Goal: Information Seeking & Learning: Learn about a topic

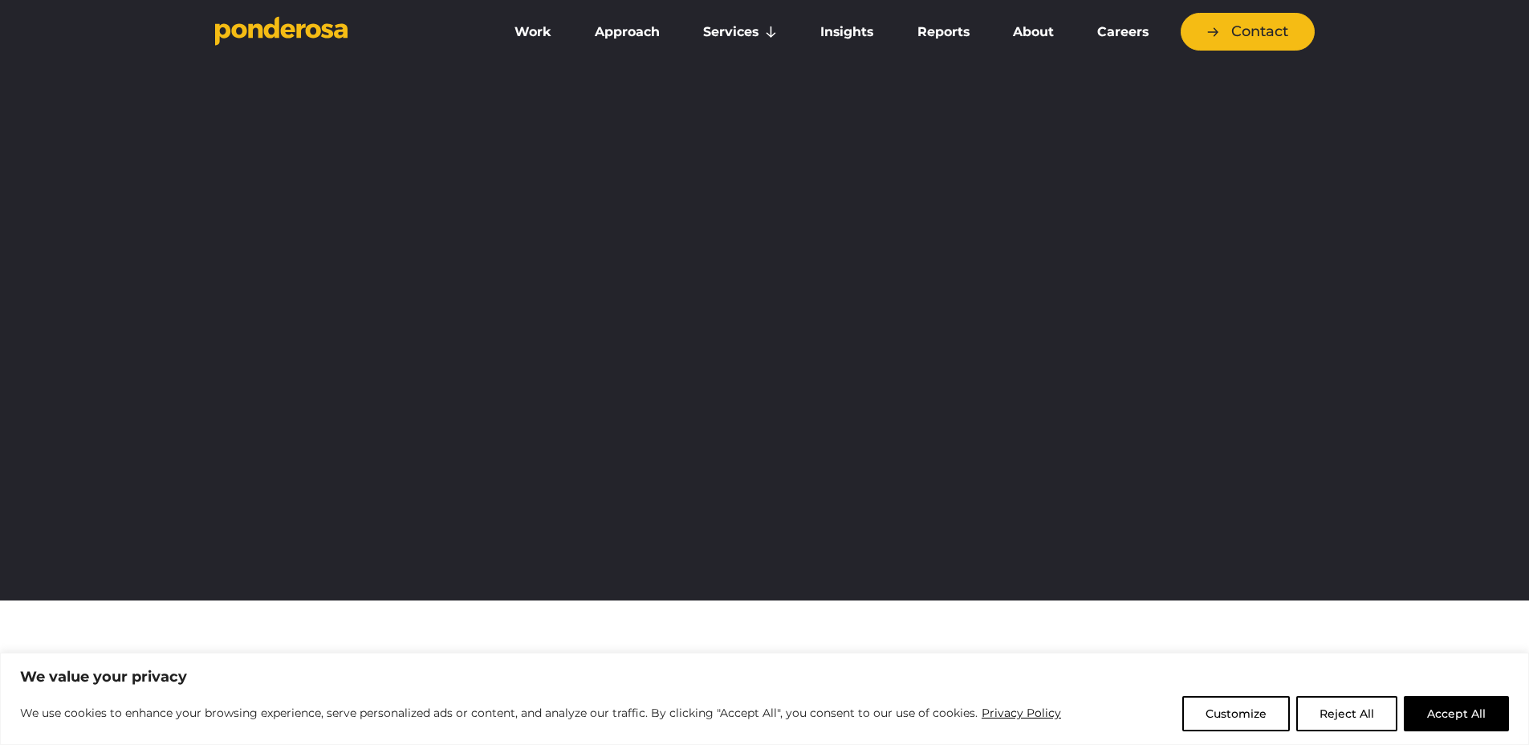
scroll to position [10, 0]
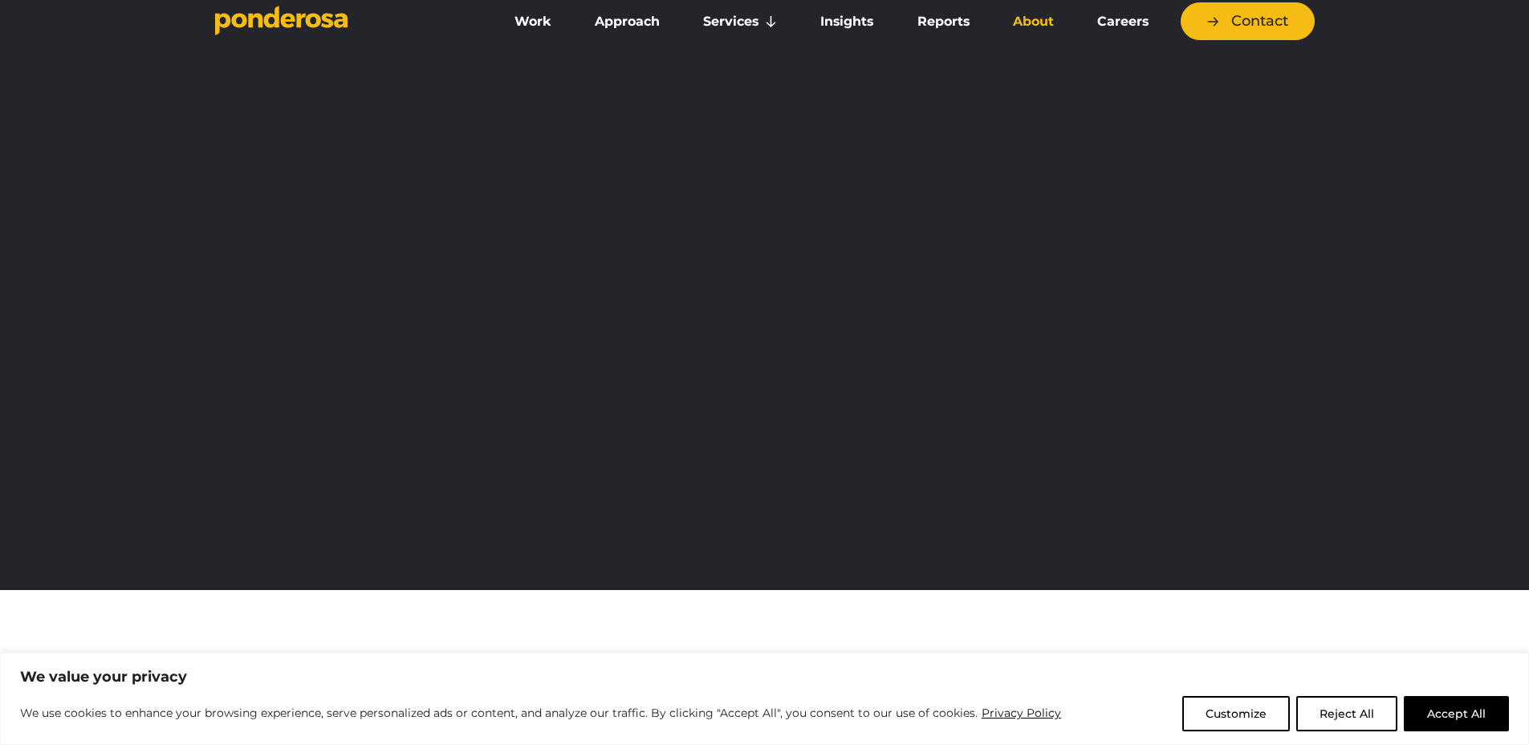
click at [1015, 30] on link "About" at bounding box center [1034, 22] width 78 height 34
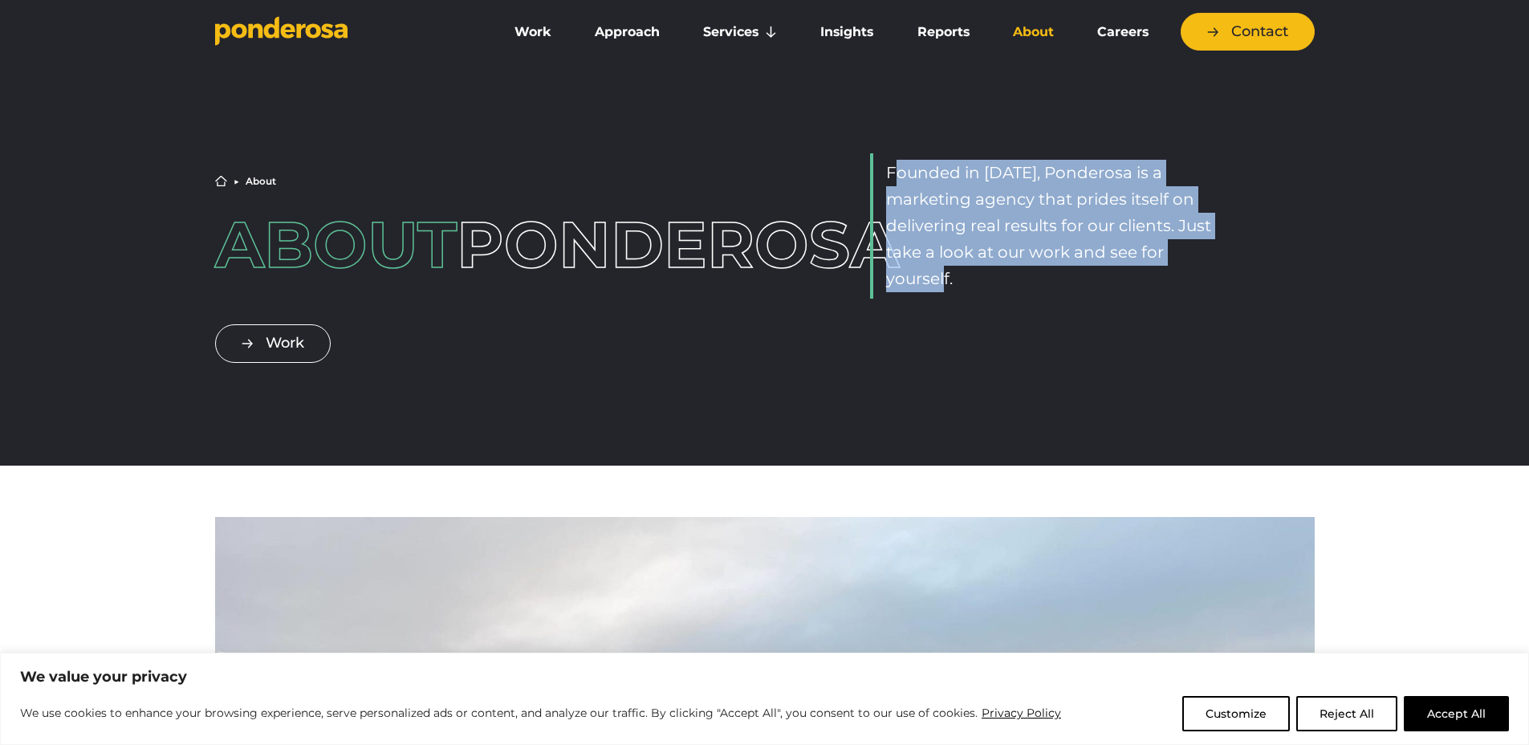
drag, startPoint x: 898, startPoint y: 185, endPoint x: 1000, endPoint y: 287, distance: 143.6
click at [1000, 287] on p "Founded in 2010, Ponderosa is a marketing agency that prides itself on deliveri…" at bounding box center [1053, 226] width 335 height 132
drag, startPoint x: 965, startPoint y: 279, endPoint x: 899, endPoint y: 196, distance: 106.3
click at [899, 196] on p "Founded in 2010, Ponderosa is a marketing agency that prides itself on deliveri…" at bounding box center [1053, 226] width 335 height 132
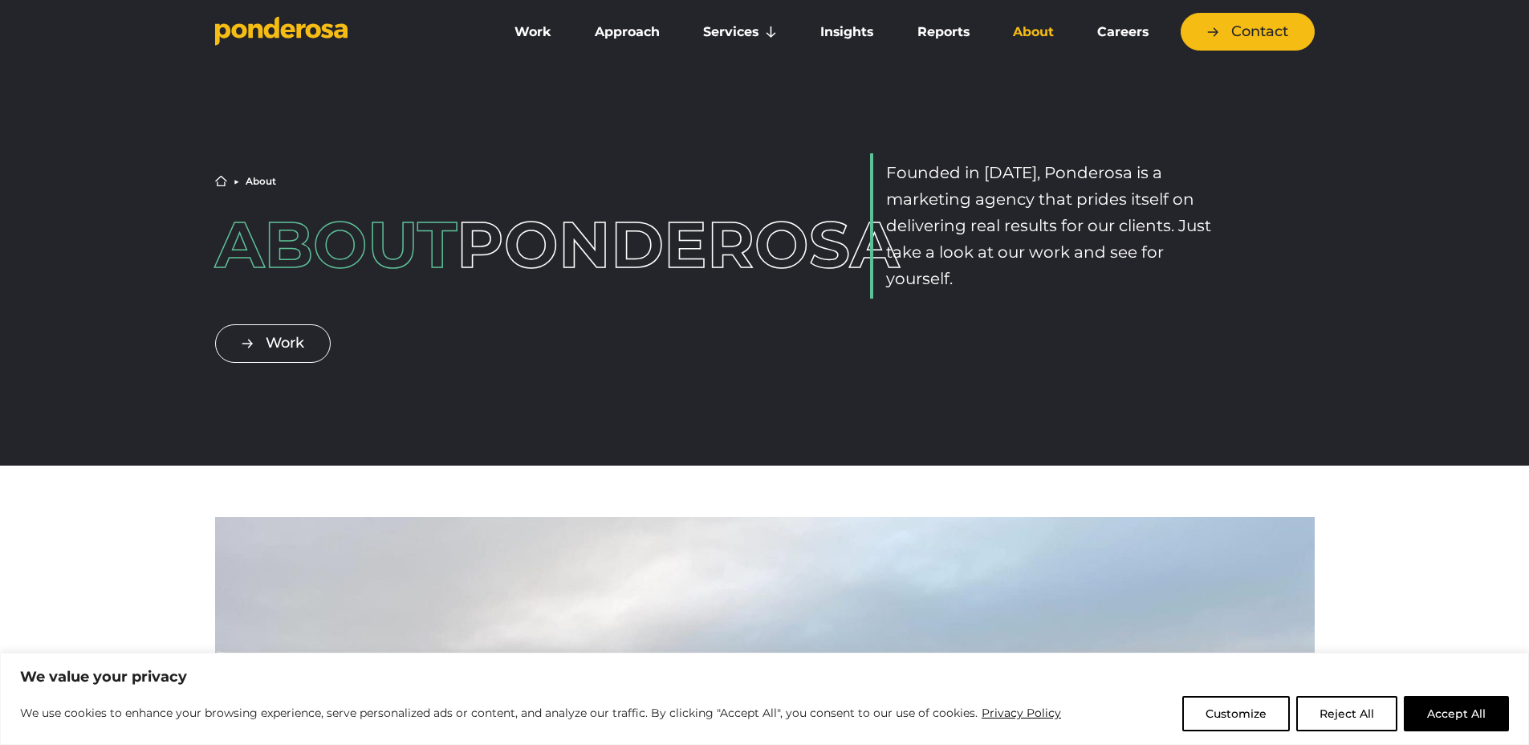
click at [889, 179] on p "Founded in 2010, Ponderosa is a marketing agency that prides itself on deliveri…" at bounding box center [1053, 226] width 335 height 132
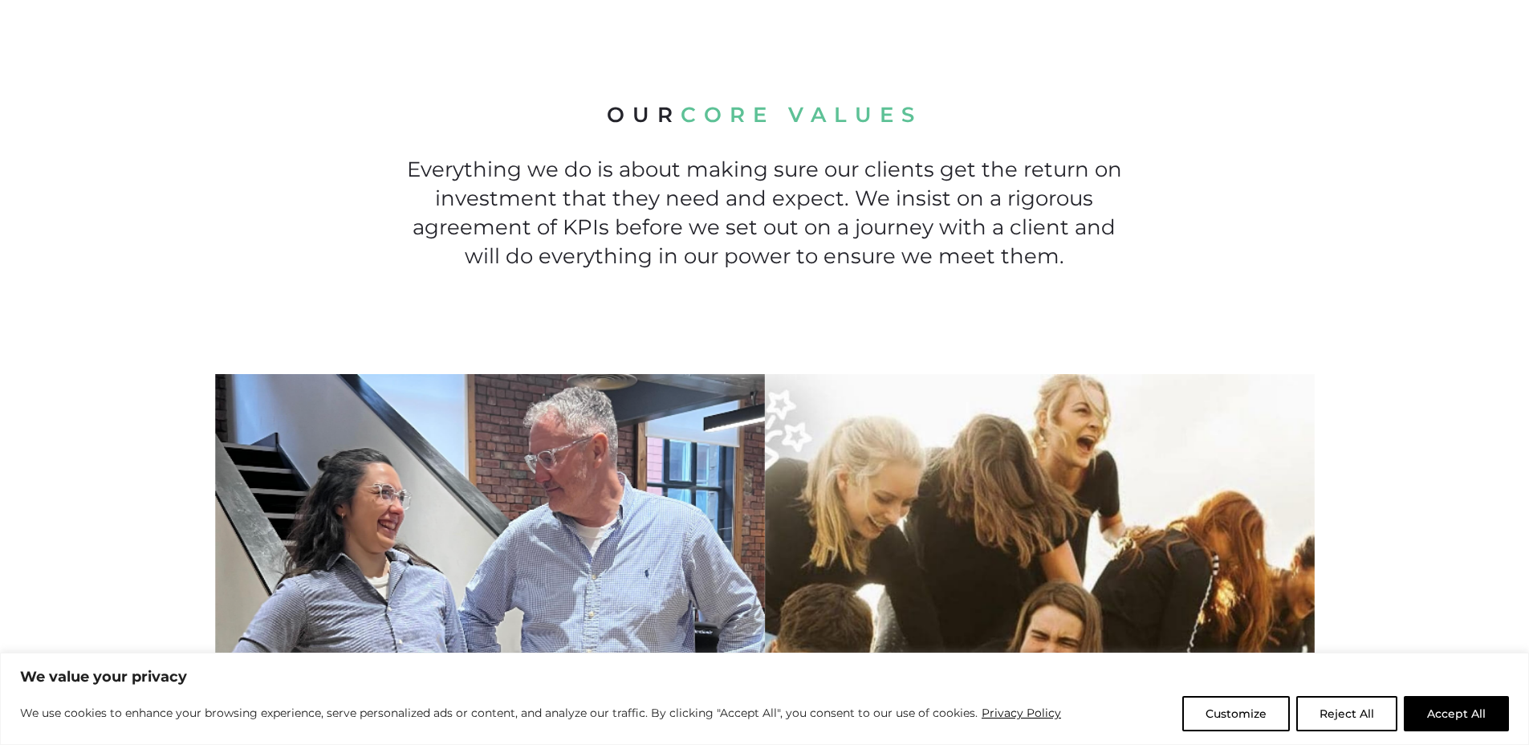
scroll to position [1133, 0]
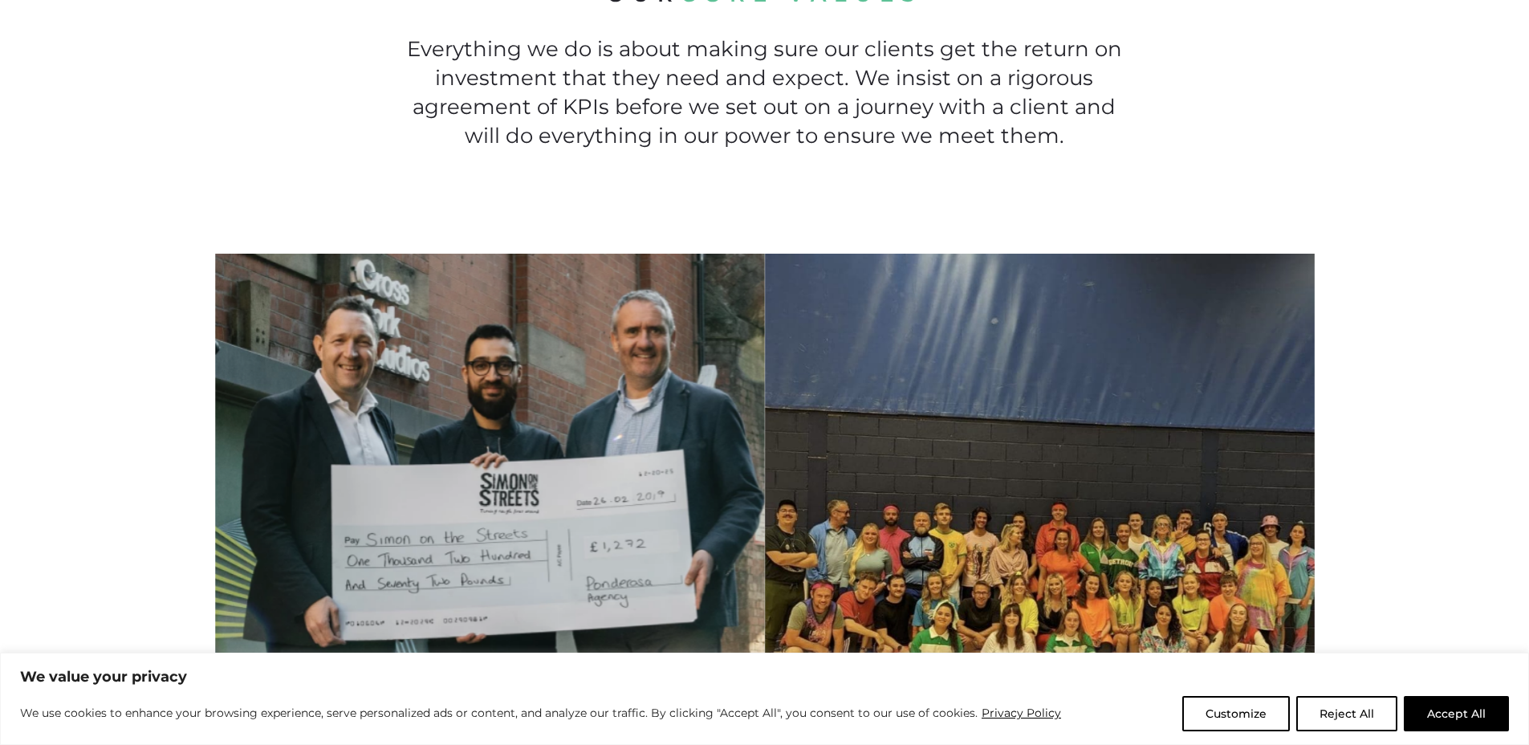
click at [160, 135] on div "Our core values Everything we do is about making sure our clients get the retur…" at bounding box center [764, 66] width 1529 height 376
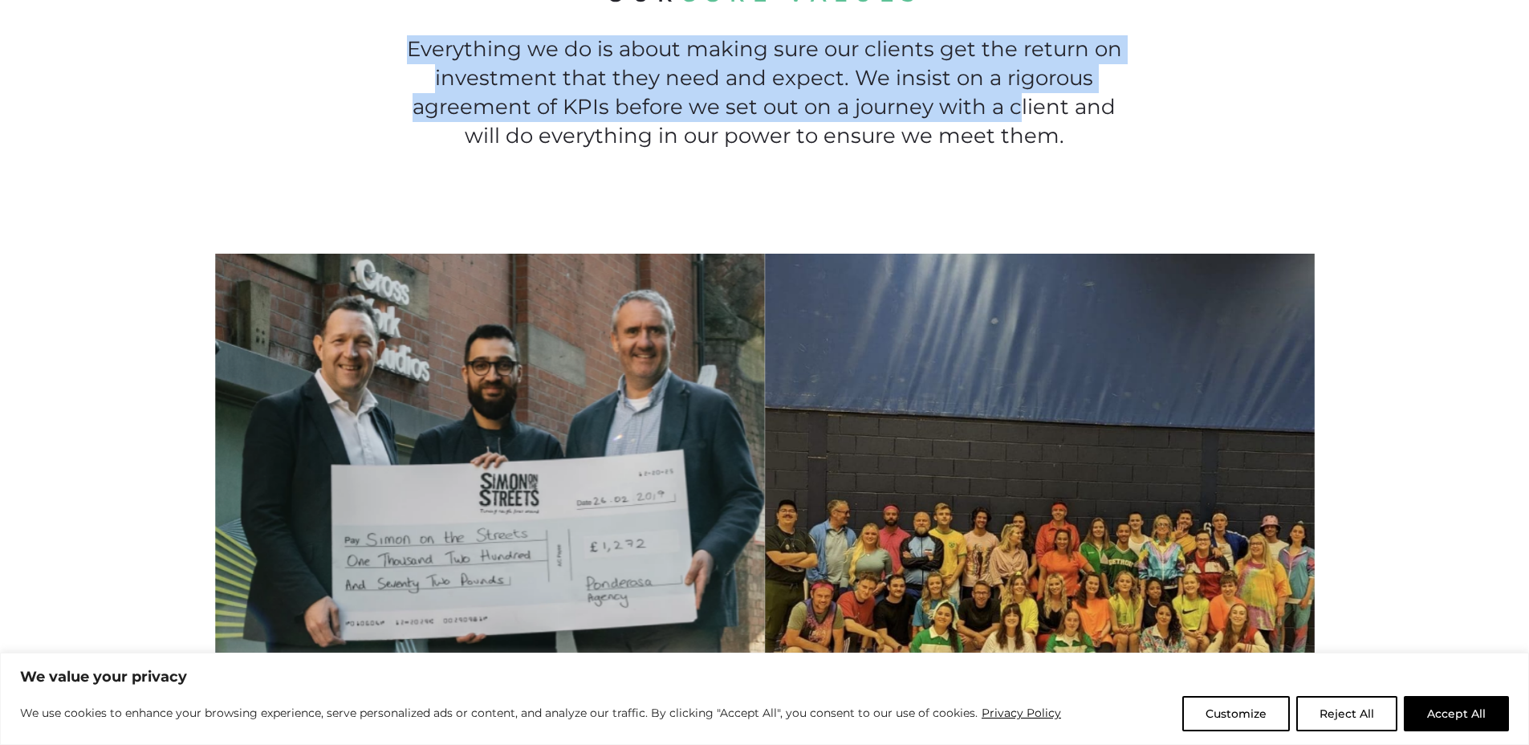
drag, startPoint x: 414, startPoint y: 71, endPoint x: 1081, endPoint y: 149, distance: 671.6
click at [1043, 146] on p "Everything we do is about making sure our clients get the return on investment …" at bounding box center [764, 93] width 725 height 116
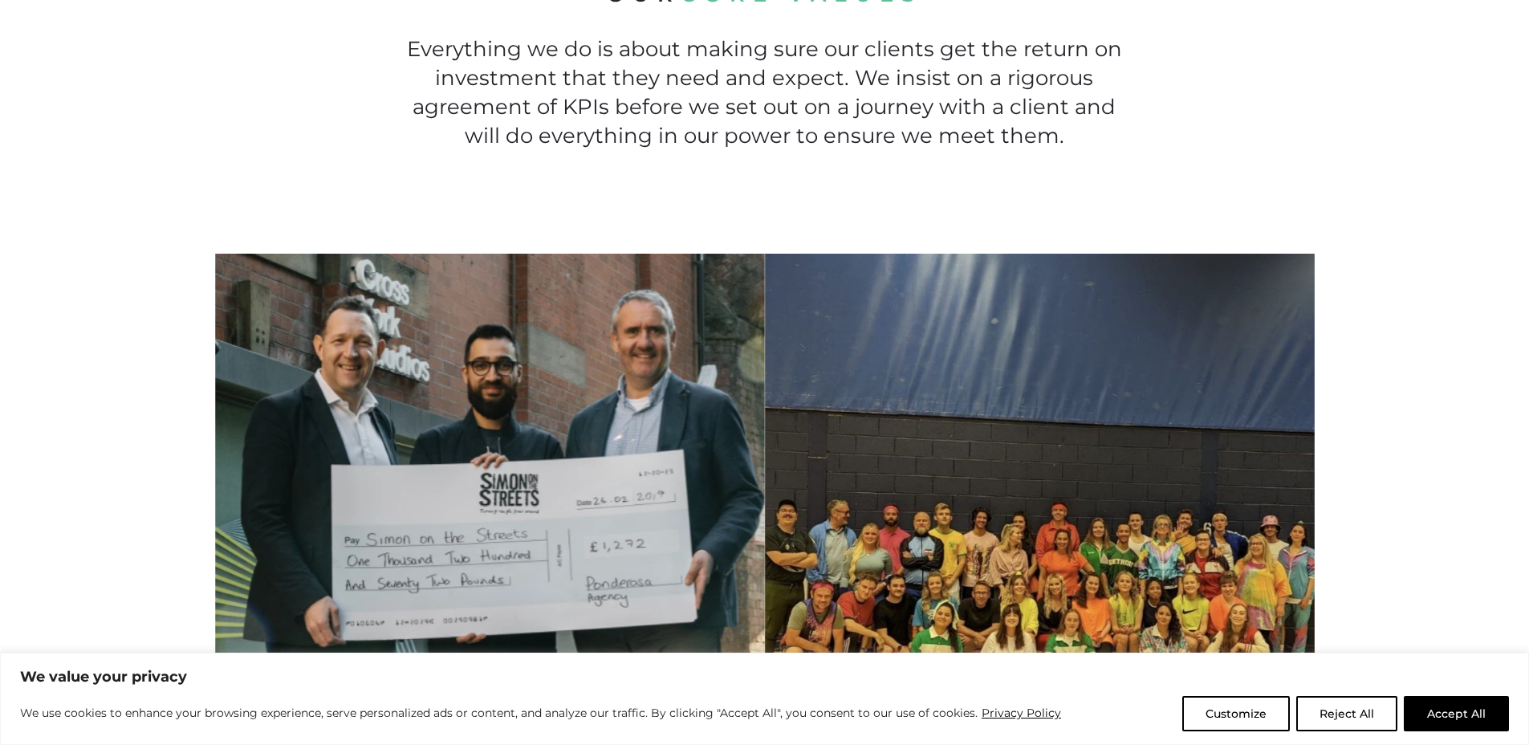
click at [1082, 150] on p "Everything we do is about making sure our clients get the return on investment …" at bounding box center [764, 93] width 725 height 116
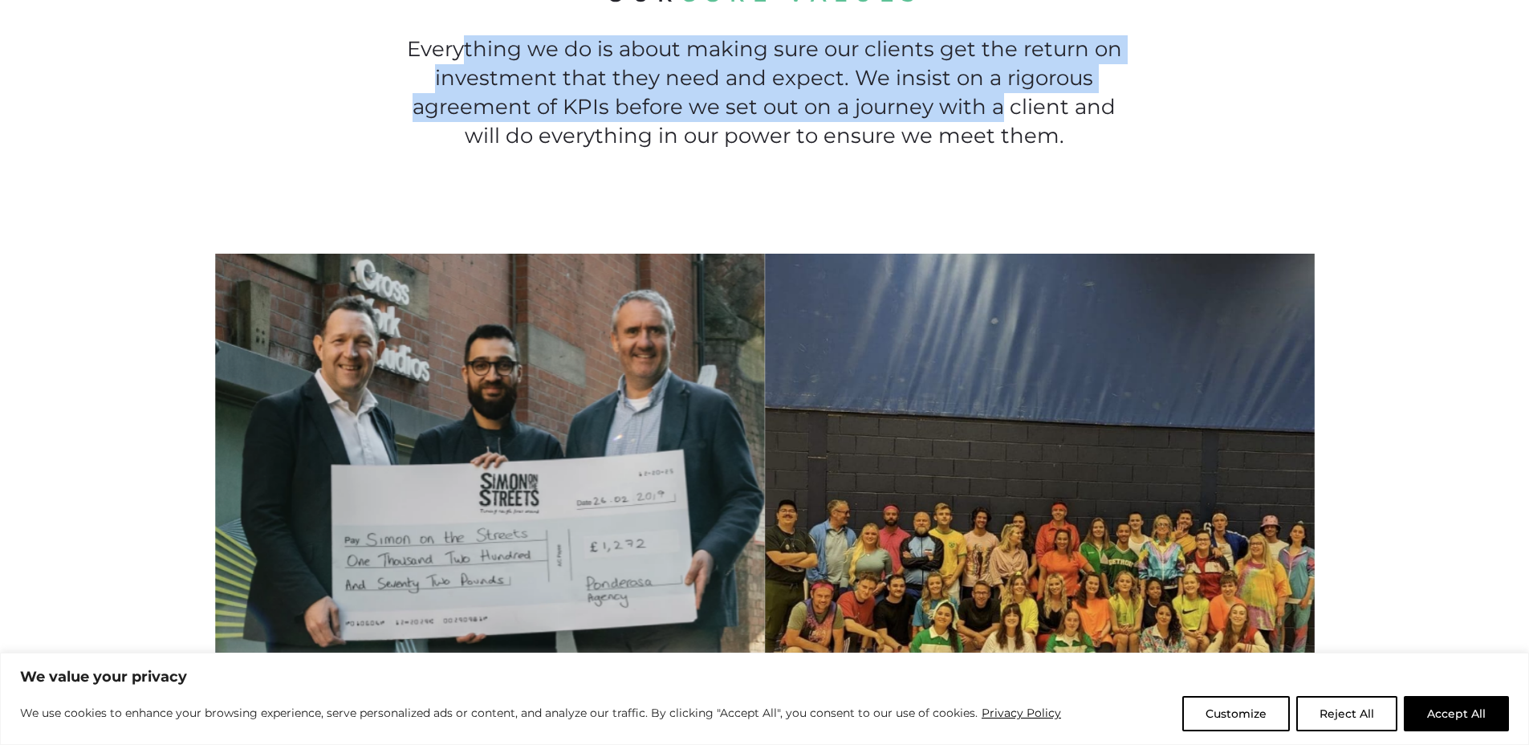
drag, startPoint x: 497, startPoint y: 74, endPoint x: 1064, endPoint y: 141, distance: 570.7
click at [1043, 140] on p "Everything we do is about making sure our clients get the return on investment …" at bounding box center [764, 93] width 725 height 116
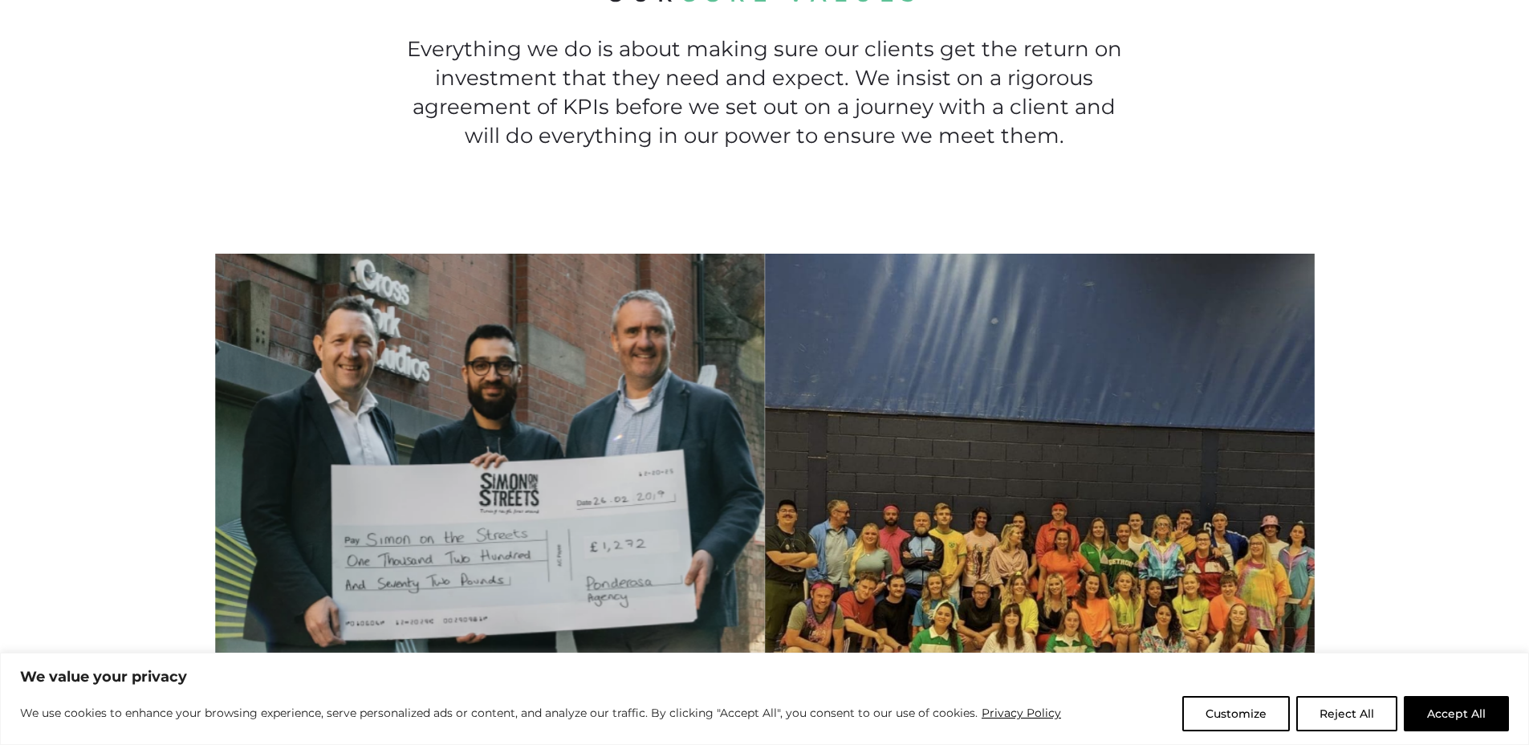
click at [1060, 141] on p "Everything we do is about making sure our clients get the return on investment …" at bounding box center [764, 93] width 725 height 116
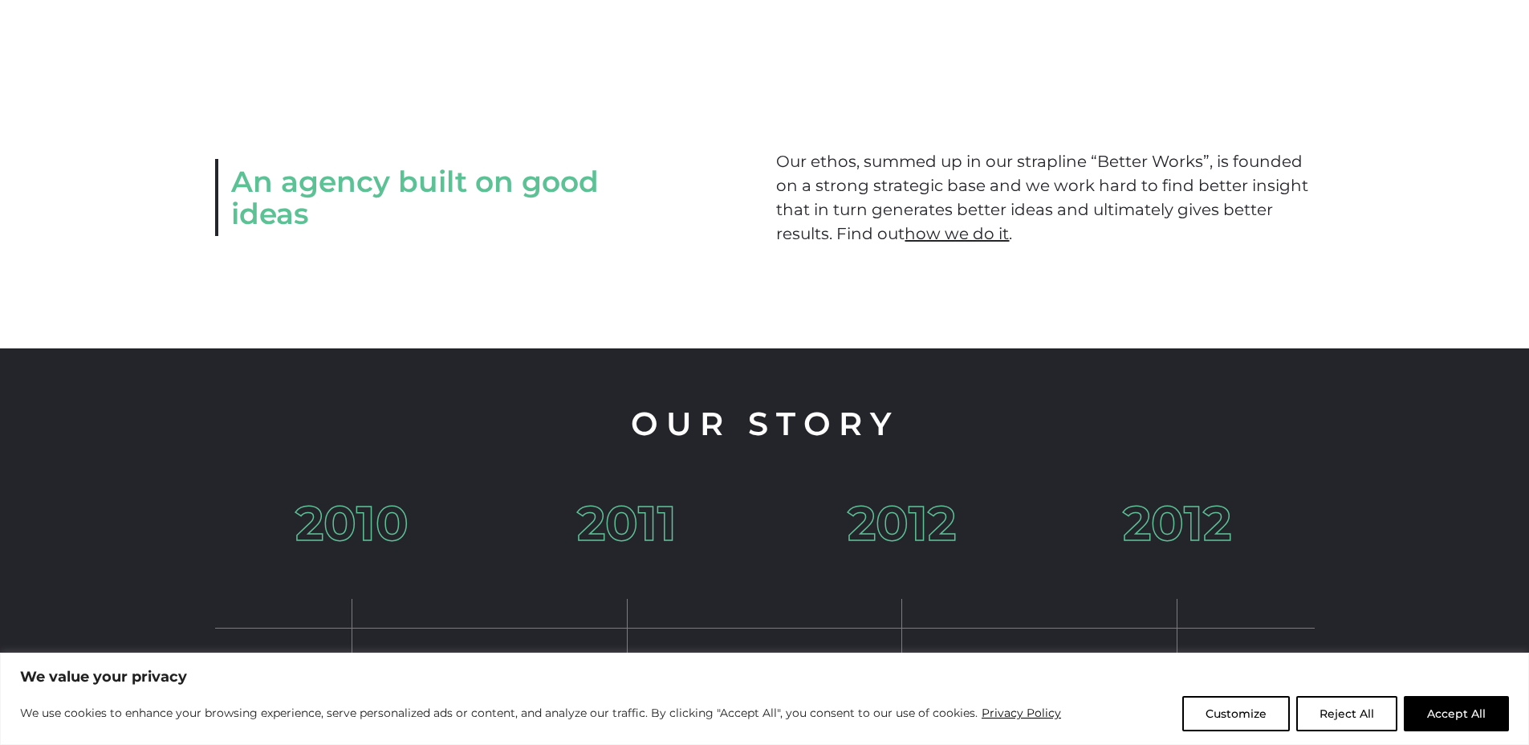
scroll to position [2418, 0]
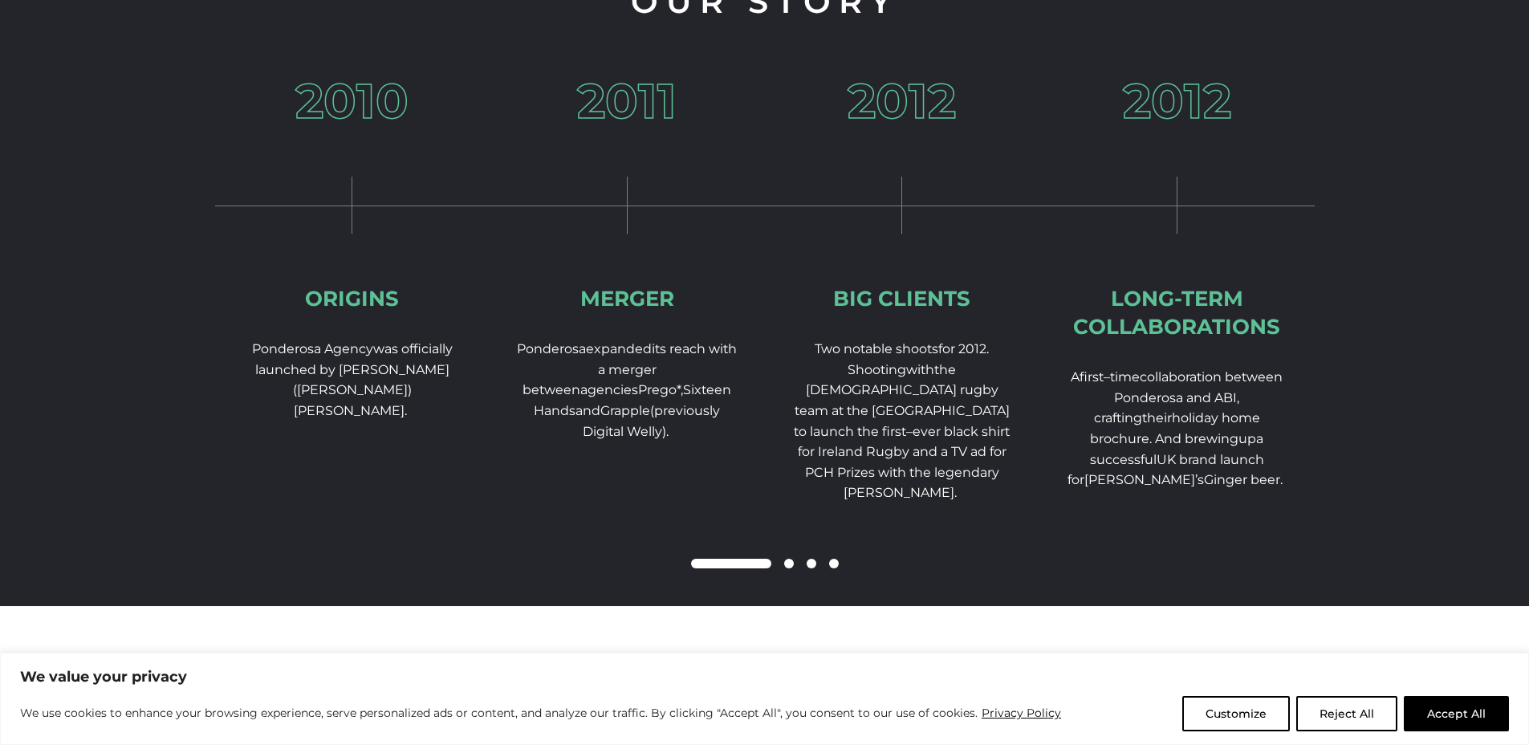
click at [765, 292] on div "2012 Big Clients Two notable shoots for 2012. Shooting w ith the Irish rugby te…" at bounding box center [902, 341] width 275 height 529
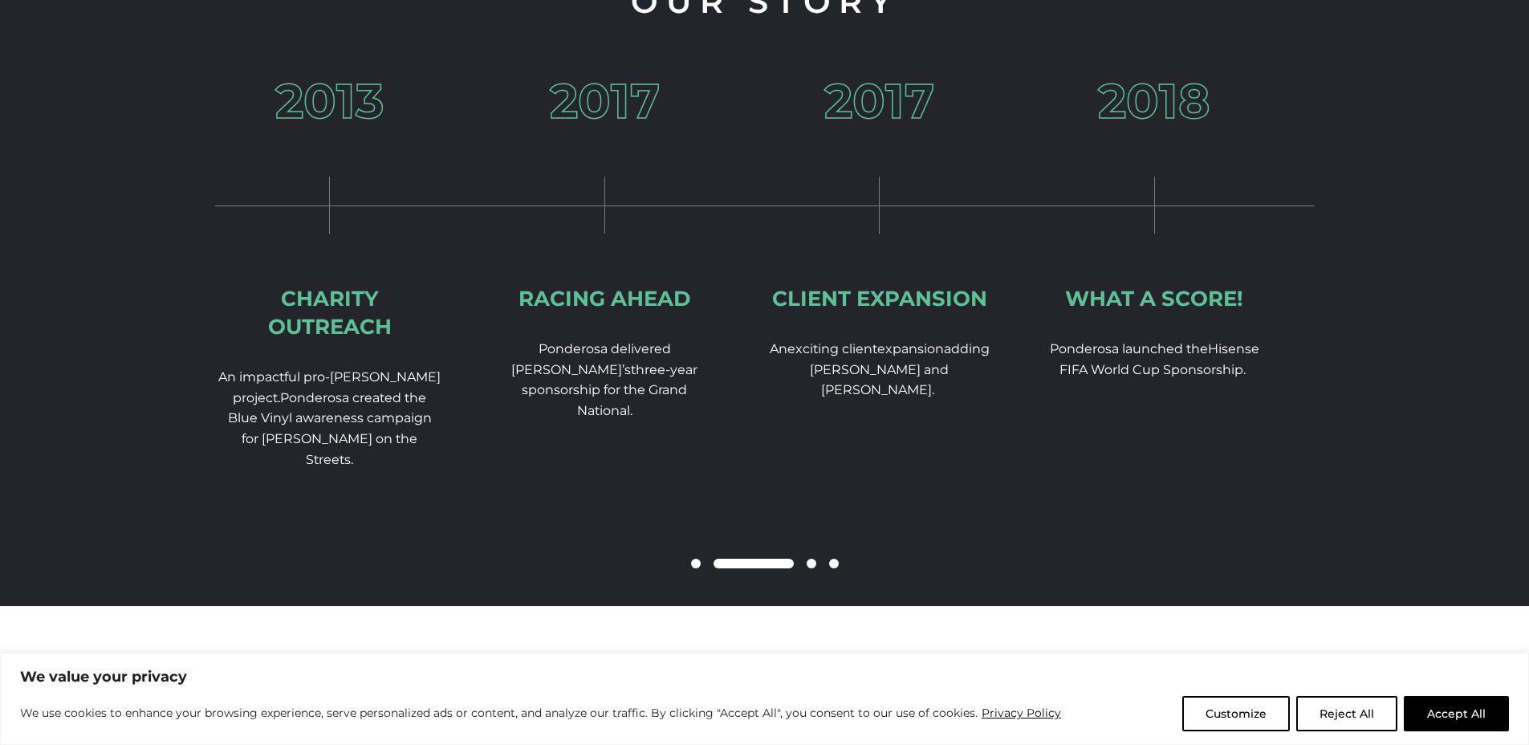
click at [1017, 274] on div "2018 What a score! Ponderosa launch ed the Hisense FIFA World Cup Sponsorship." at bounding box center [1154, 279] width 275 height 405
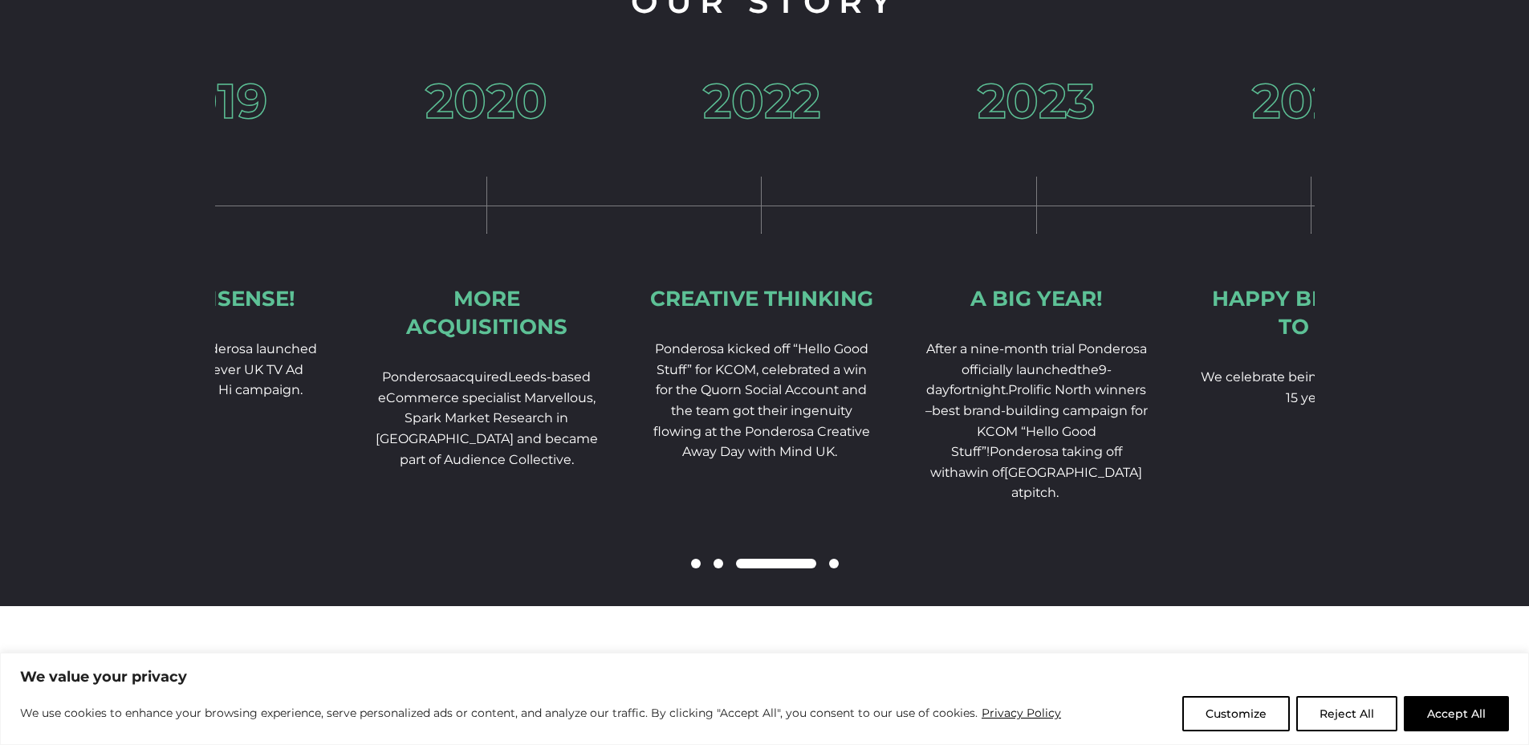
click at [899, 299] on div "2023 A Big Year! After a nine-month trial Ponderosa officially launched the 9-d…" at bounding box center [1036, 341] width 275 height 529
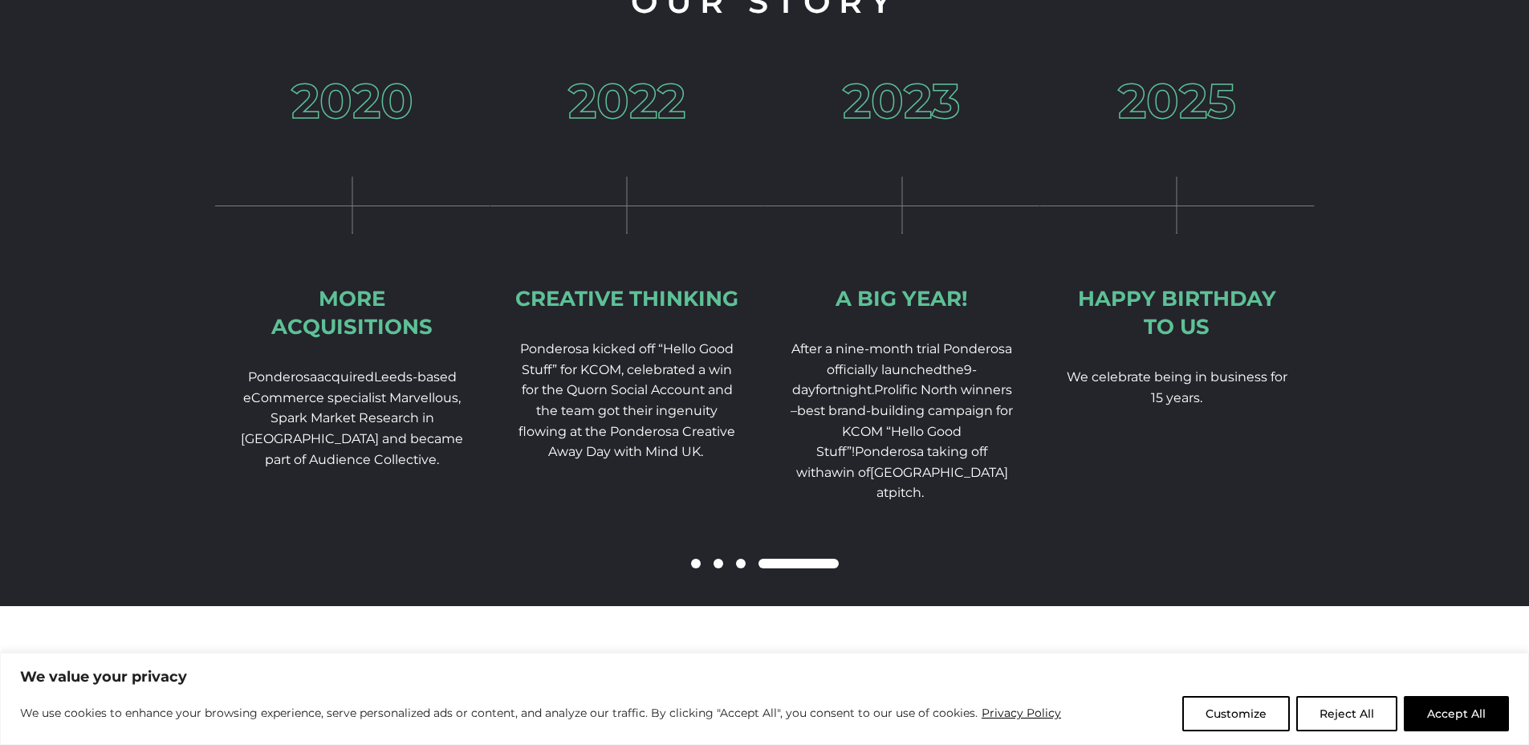
click at [1223, 408] on p "We celebrate being in business for 15 years." at bounding box center [1177, 387] width 224 height 41
